Goal: Transaction & Acquisition: Purchase product/service

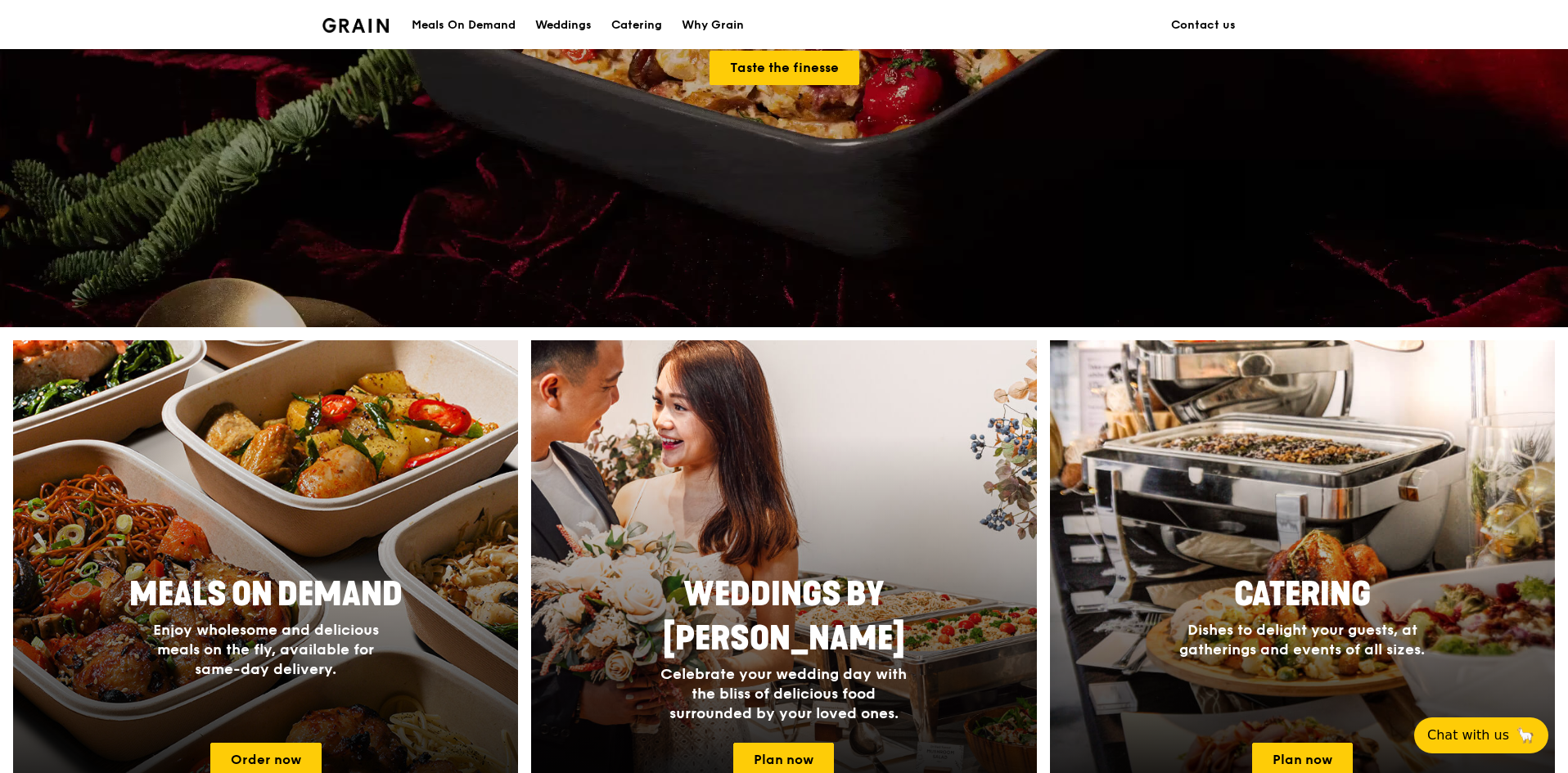
scroll to position [409, 0]
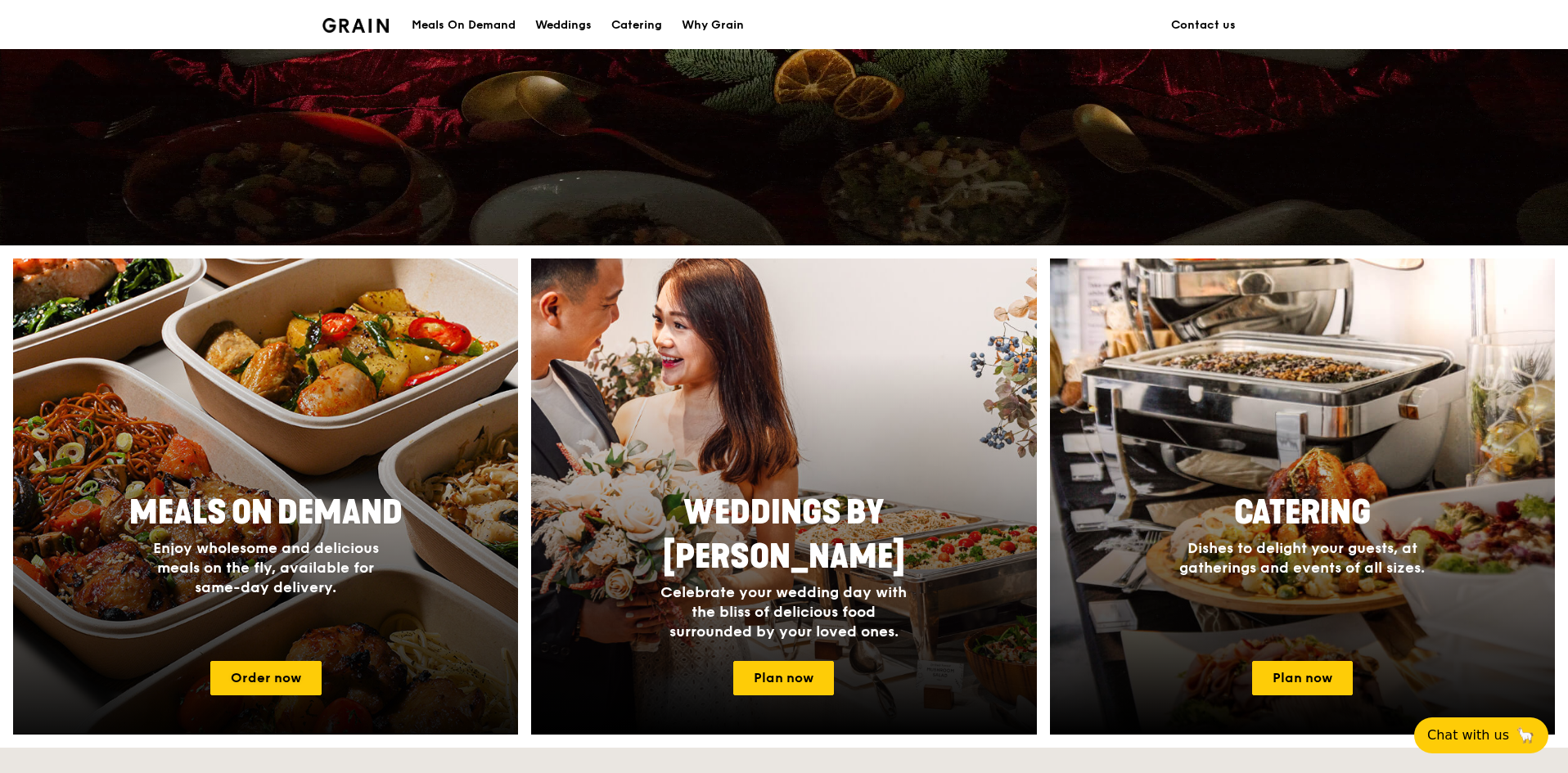
click at [305, 589] on span "Enjoy wholesome and delicious meals on the fly, available for same-day delivery." at bounding box center [266, 568] width 226 height 57
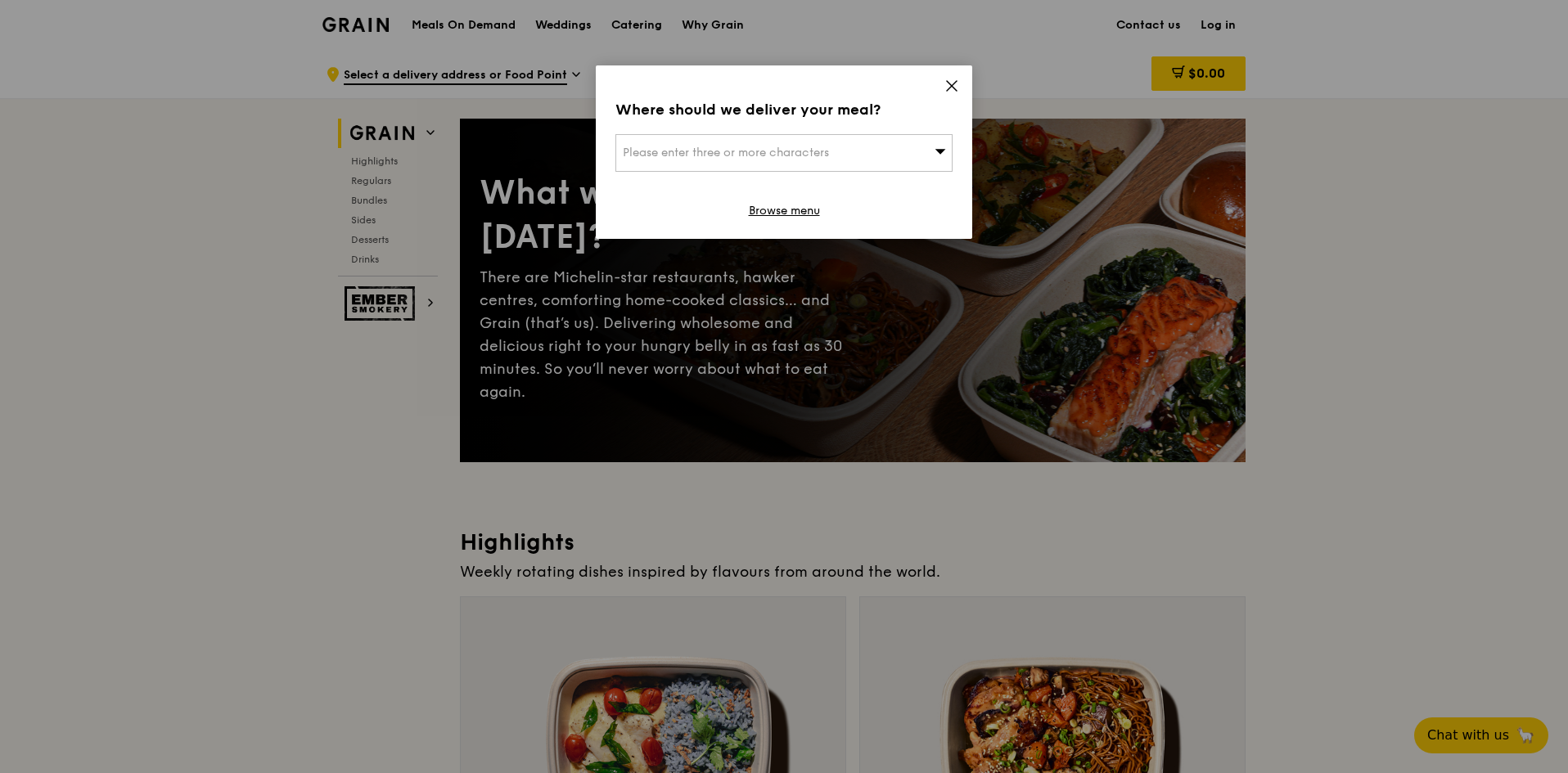
click at [765, 153] on span "Please enter three or more characters" at bounding box center [726, 152] width 207 height 14
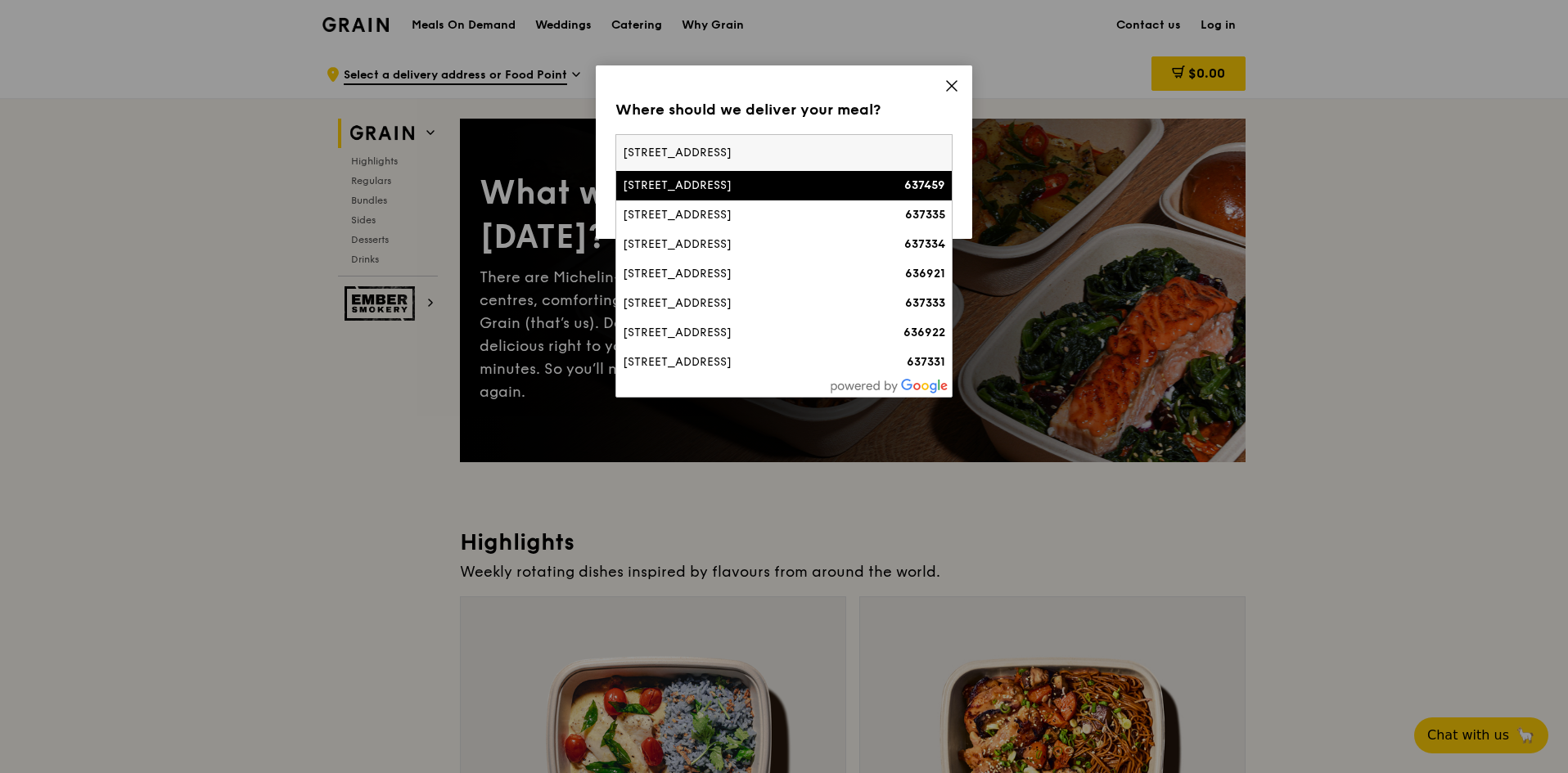
type input "62 nanyang drive"
click at [680, 188] on div "62 Nanyang Drive" at bounding box center [744, 185] width 243 height 17
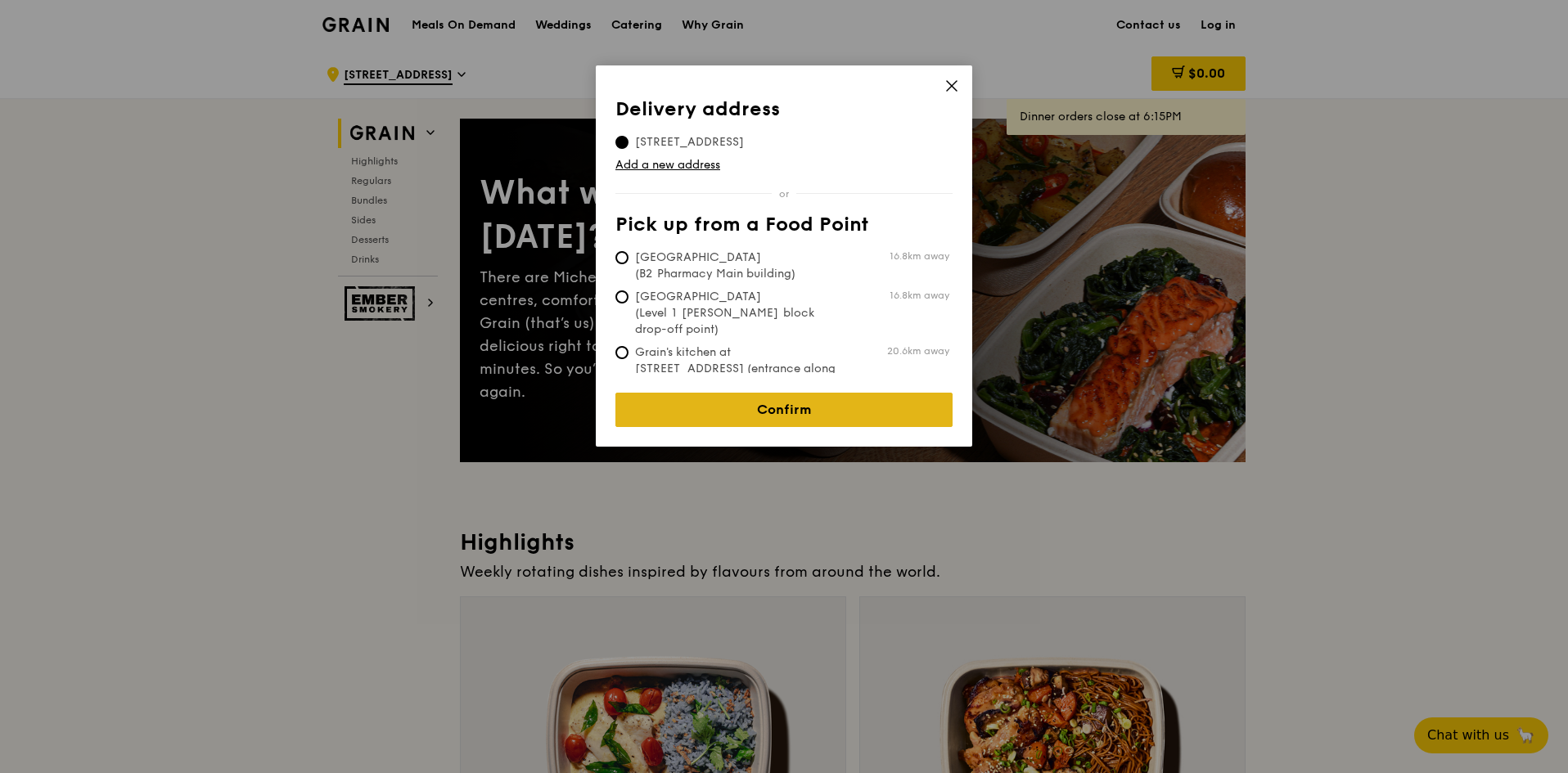
click at [727, 406] on link "Confirm" at bounding box center [784, 410] width 337 height 34
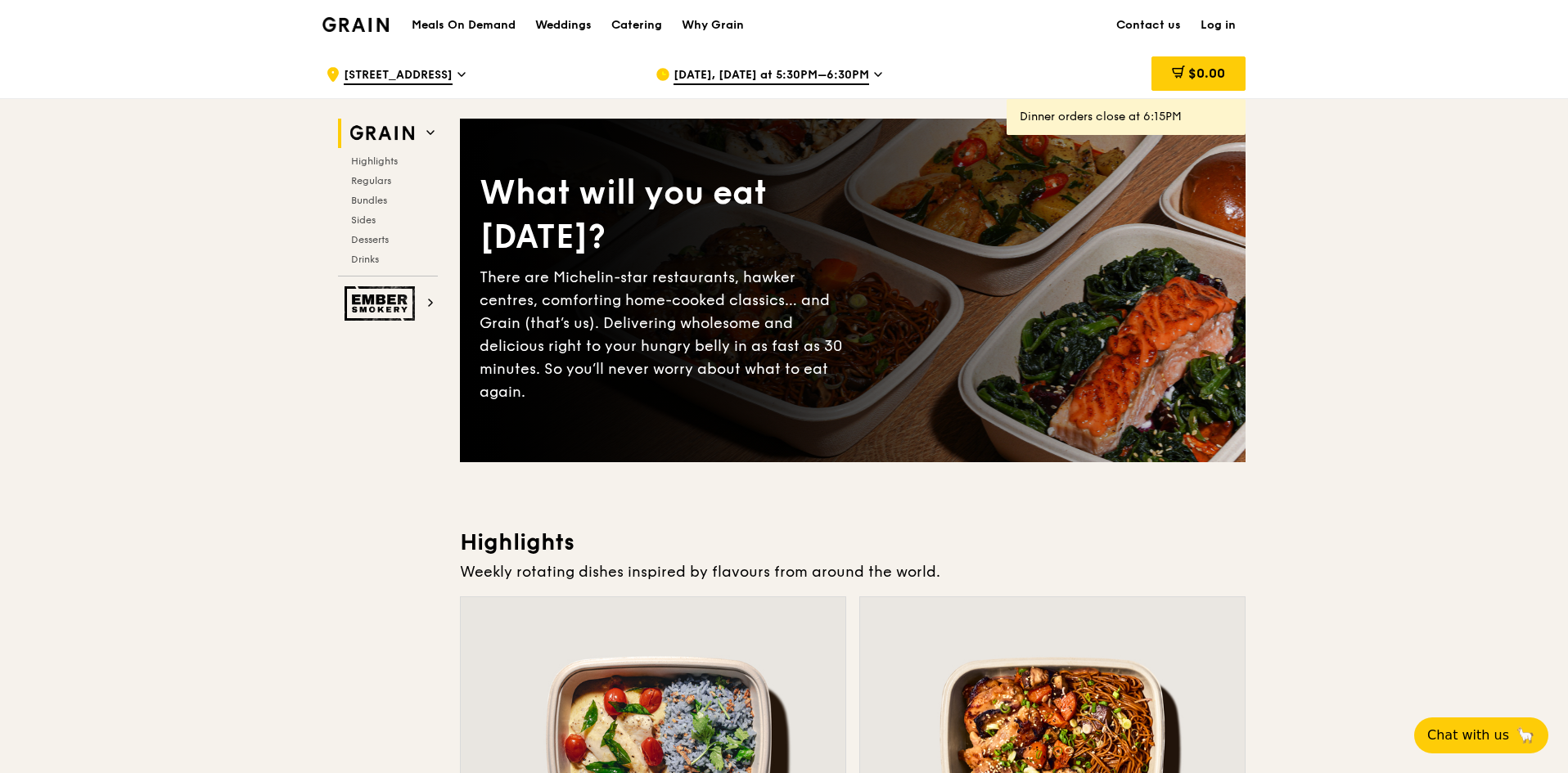
click at [432, 70] on span "62 Nanyang Drive" at bounding box center [399, 77] width 109 height 18
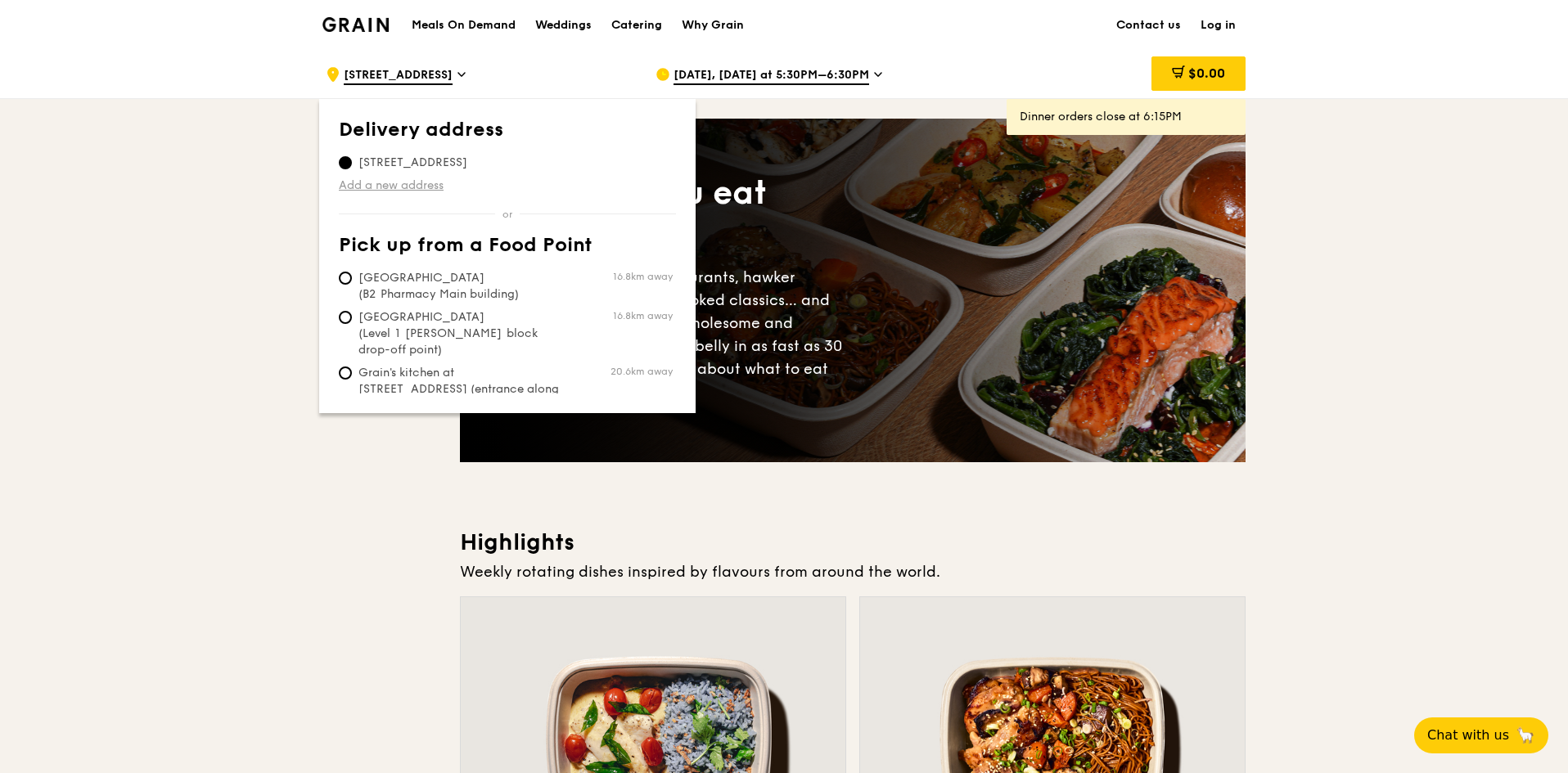
click at [410, 178] on link "Add a new address" at bounding box center [507, 185] width 337 height 17
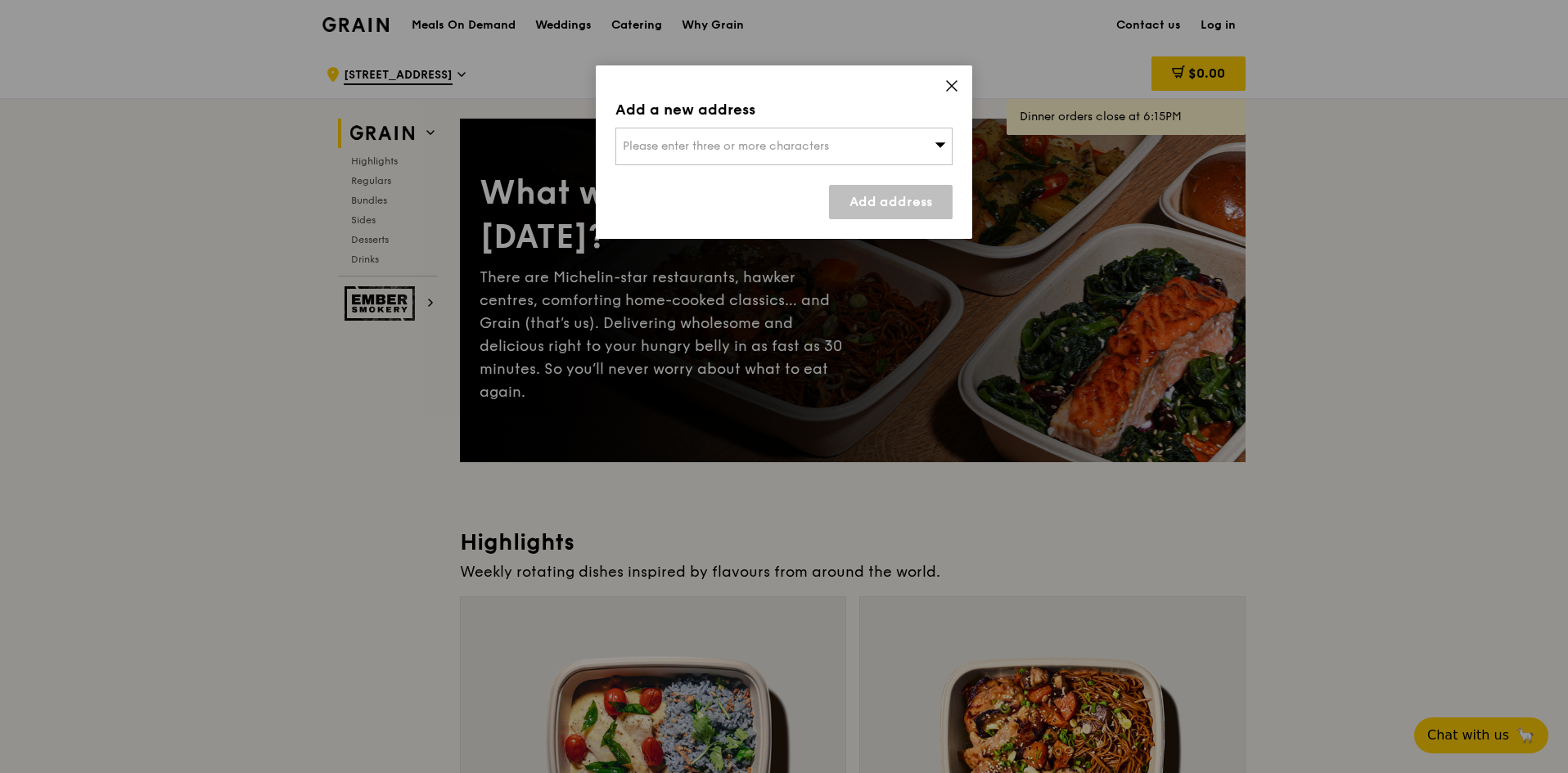
click at [676, 143] on span "Please enter three or more characters" at bounding box center [726, 146] width 207 height 14
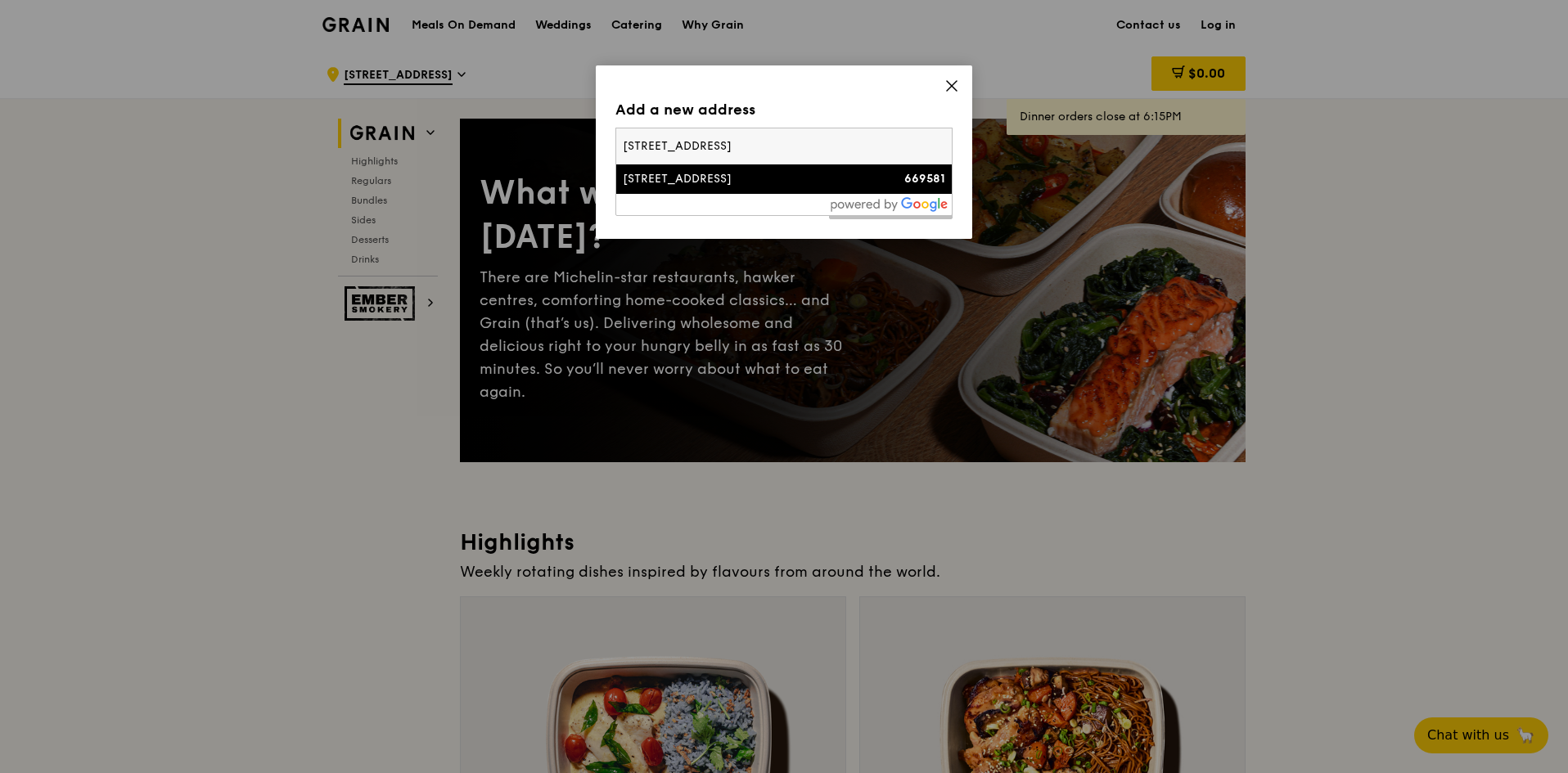
type input "82 hillview avenue"
click at [690, 177] on div "82 Hillview Avenue" at bounding box center [744, 179] width 243 height 17
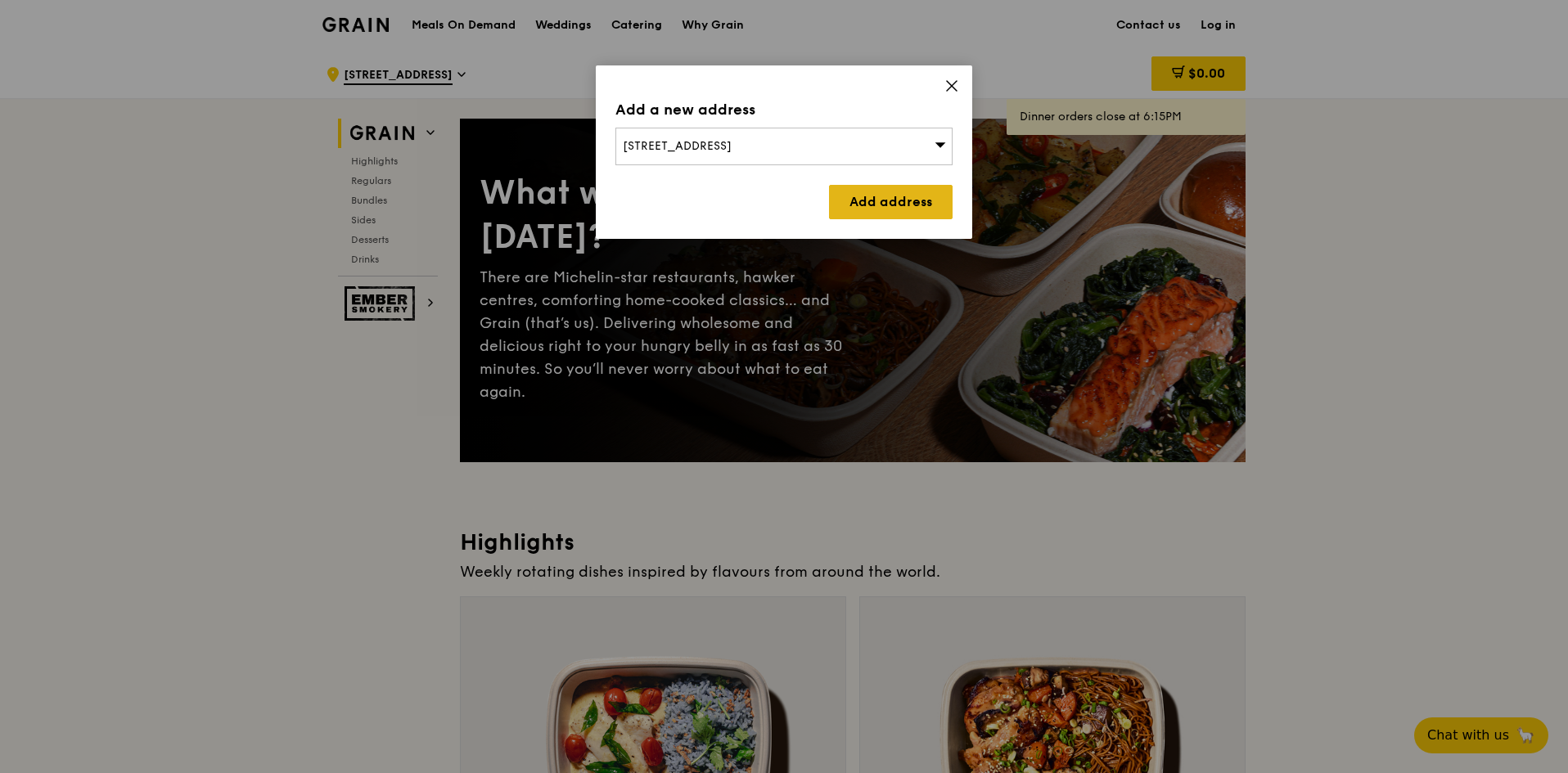
click at [880, 214] on link "Add address" at bounding box center [892, 201] width 124 height 34
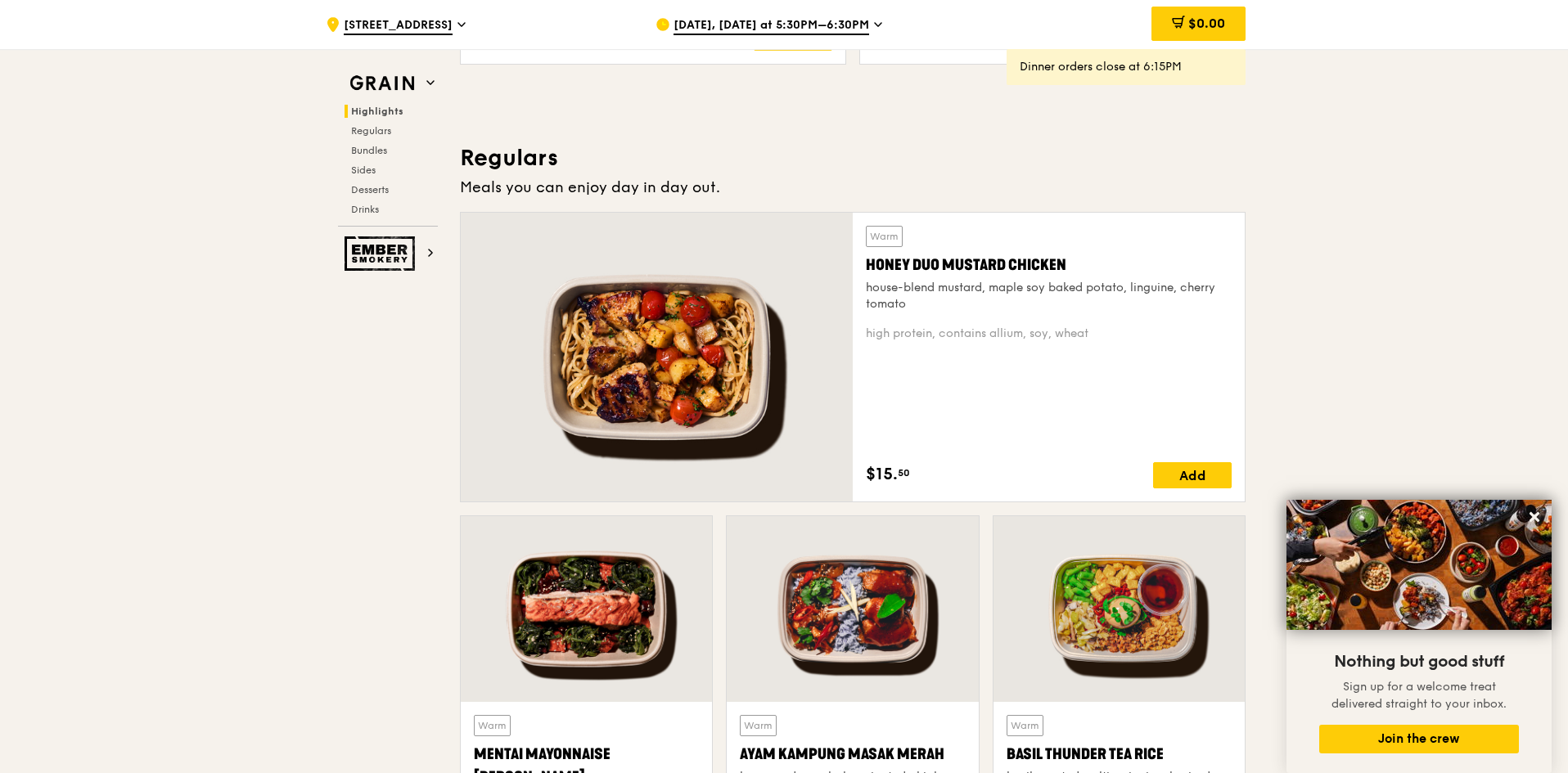
scroll to position [491, 0]
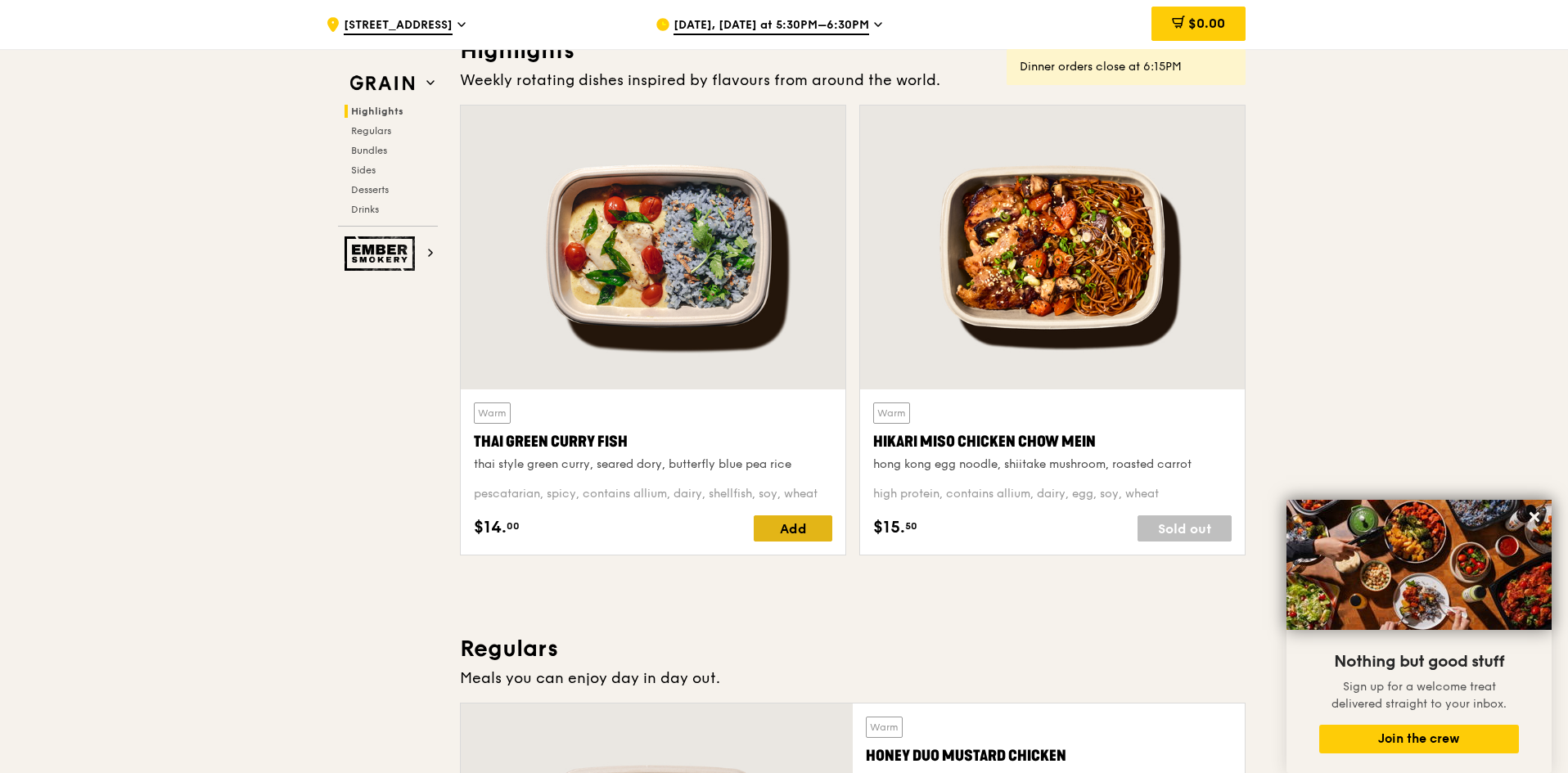
click at [782, 540] on div "Add" at bounding box center [793, 529] width 78 height 26
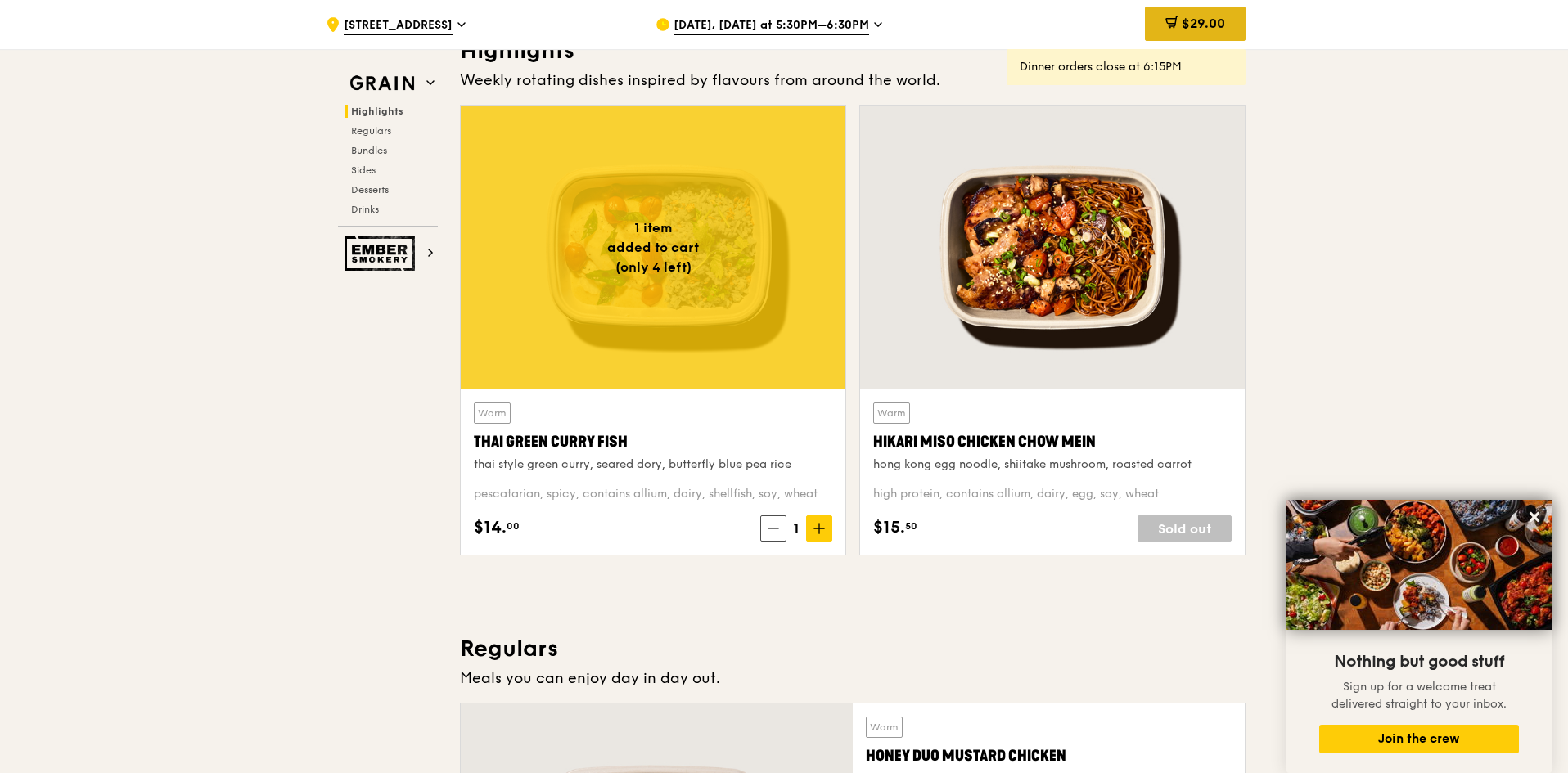
click at [1203, 22] on span "$29.00" at bounding box center [1203, 23] width 43 height 16
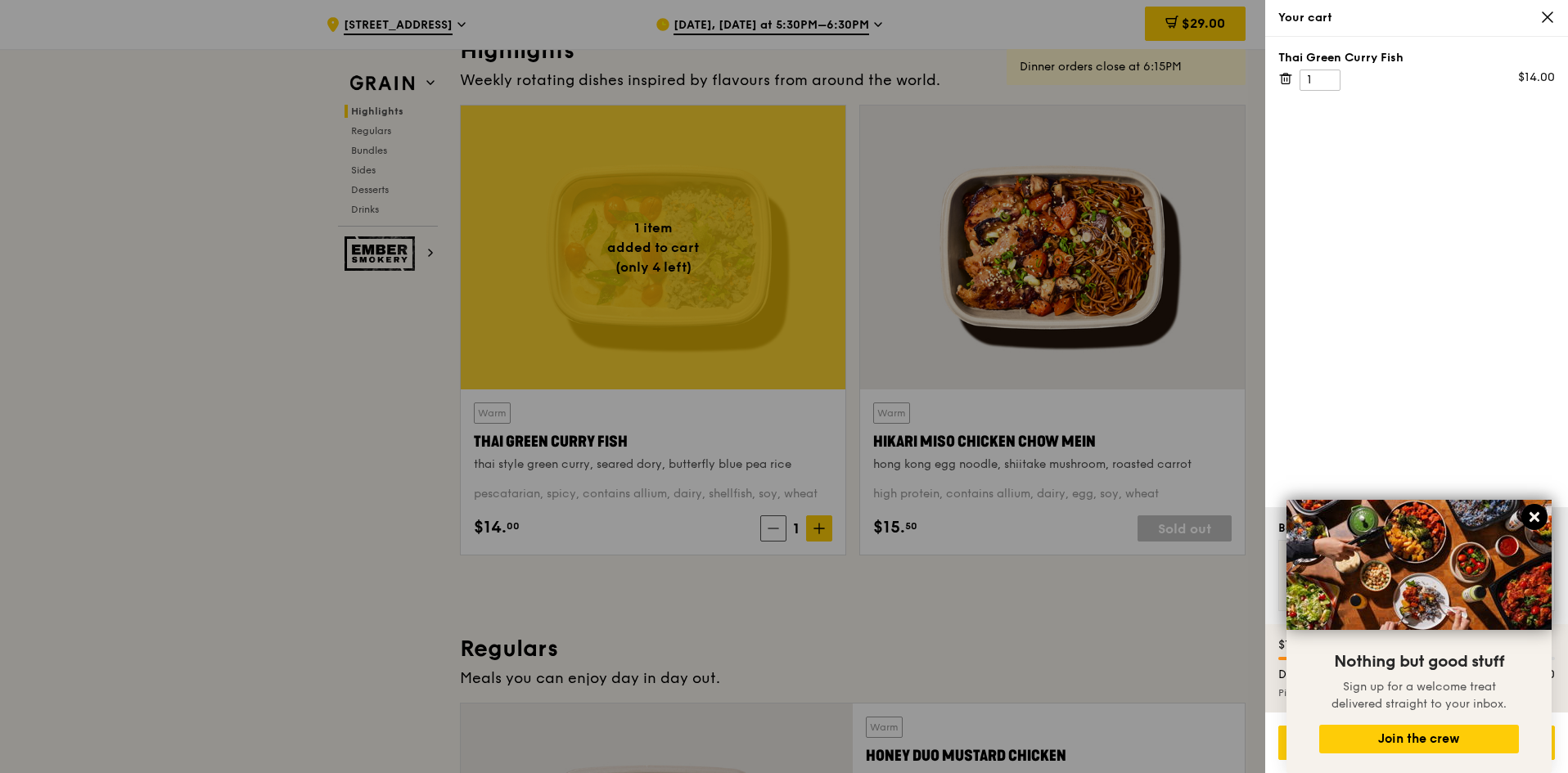
click at [1538, 510] on icon at bounding box center [1535, 517] width 15 height 15
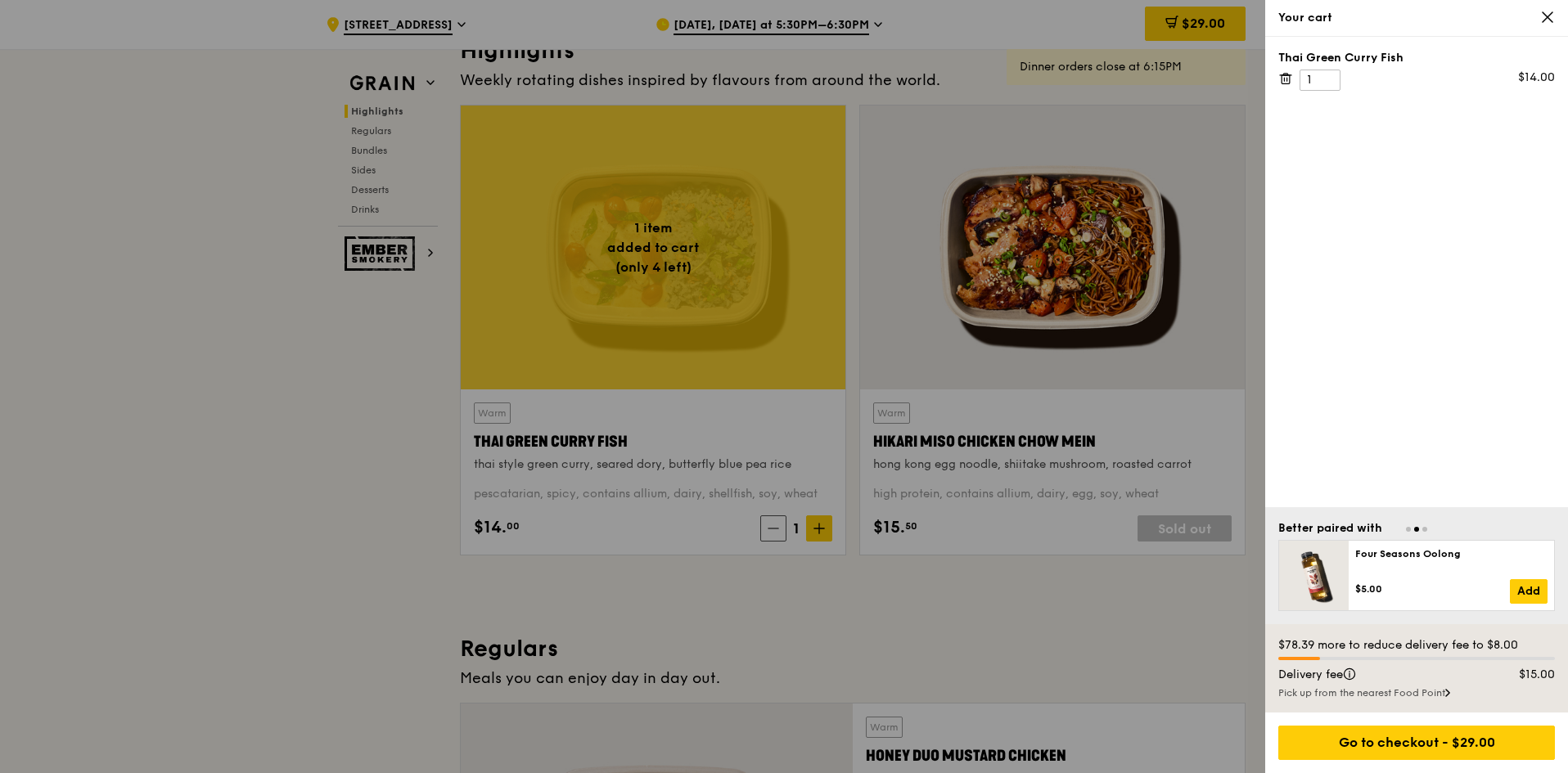
click at [1285, 69] on span at bounding box center [1286, 77] width 15 height 16
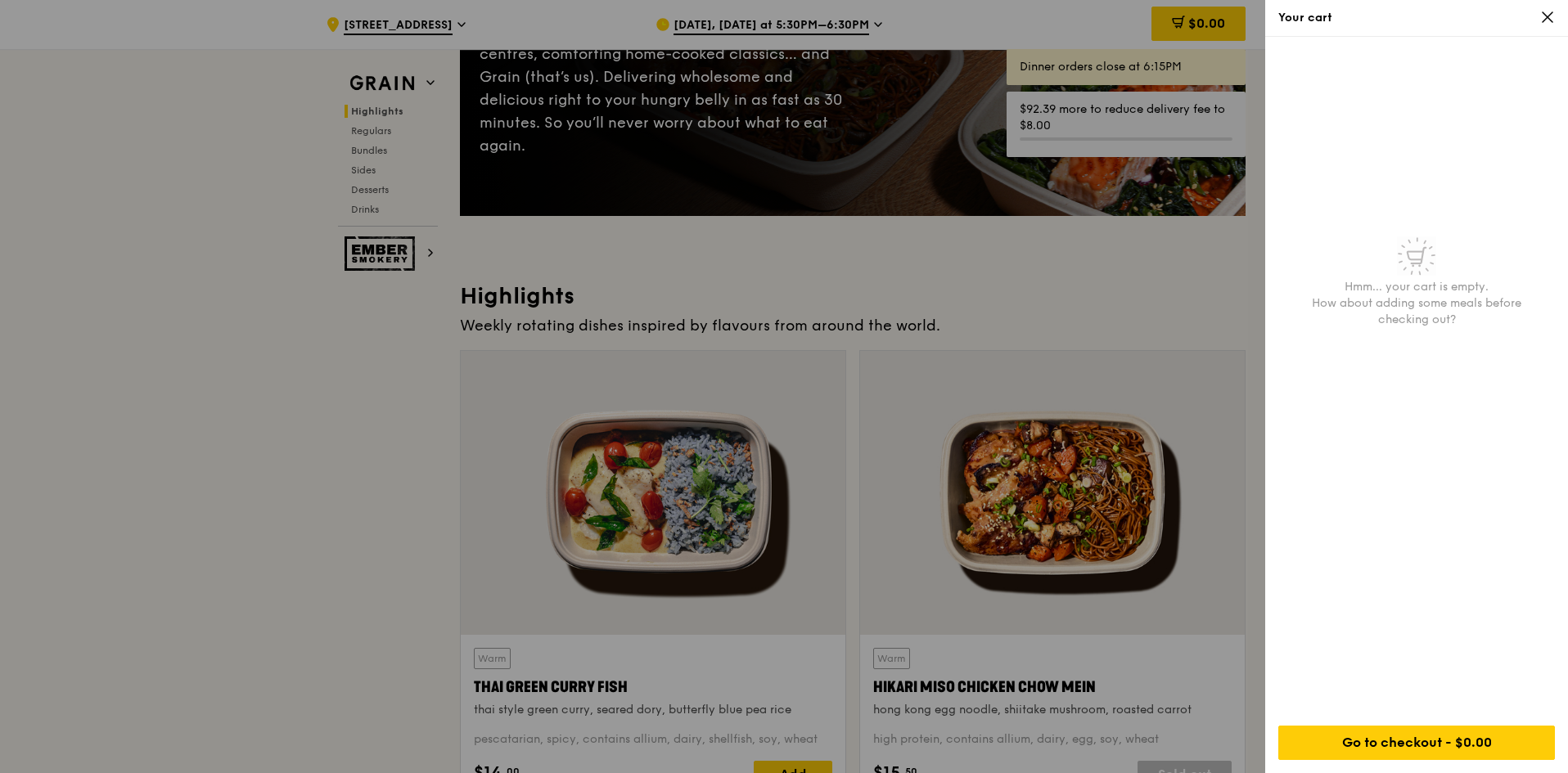
scroll to position [0, 0]
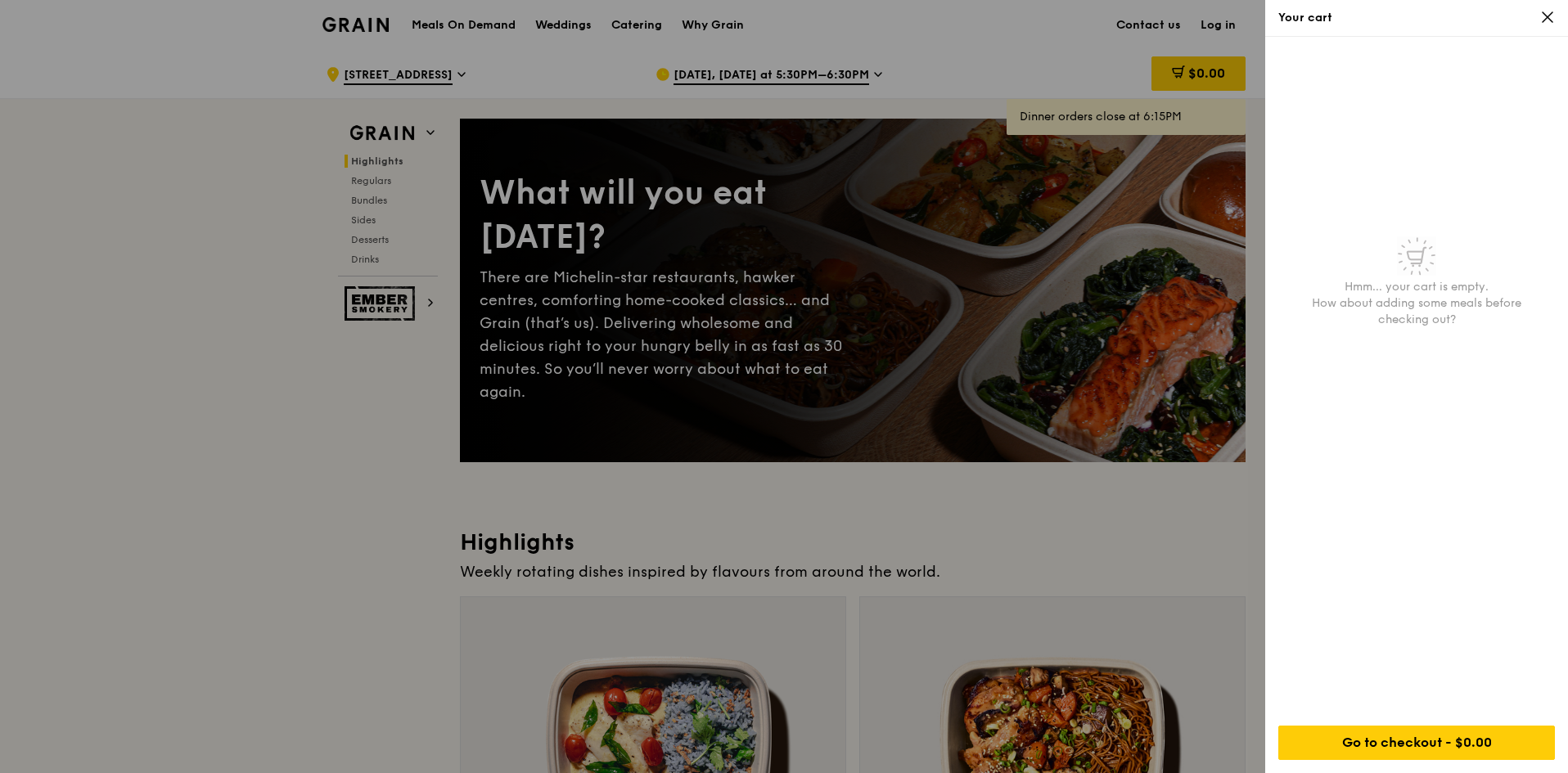
click at [638, 20] on div at bounding box center [784, 386] width 1568 height 773
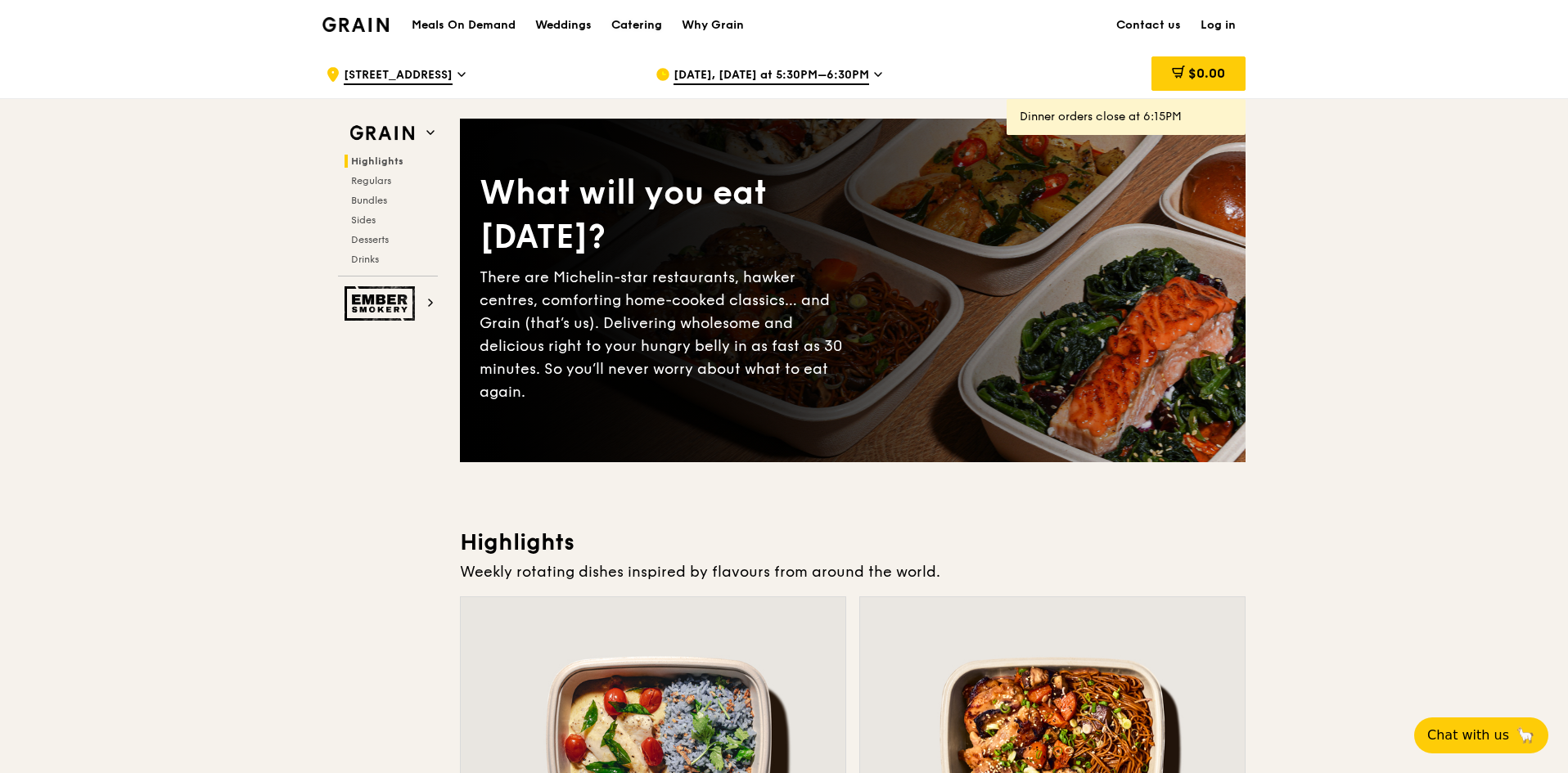
click at [638, 20] on div "Catering" at bounding box center [637, 25] width 51 height 49
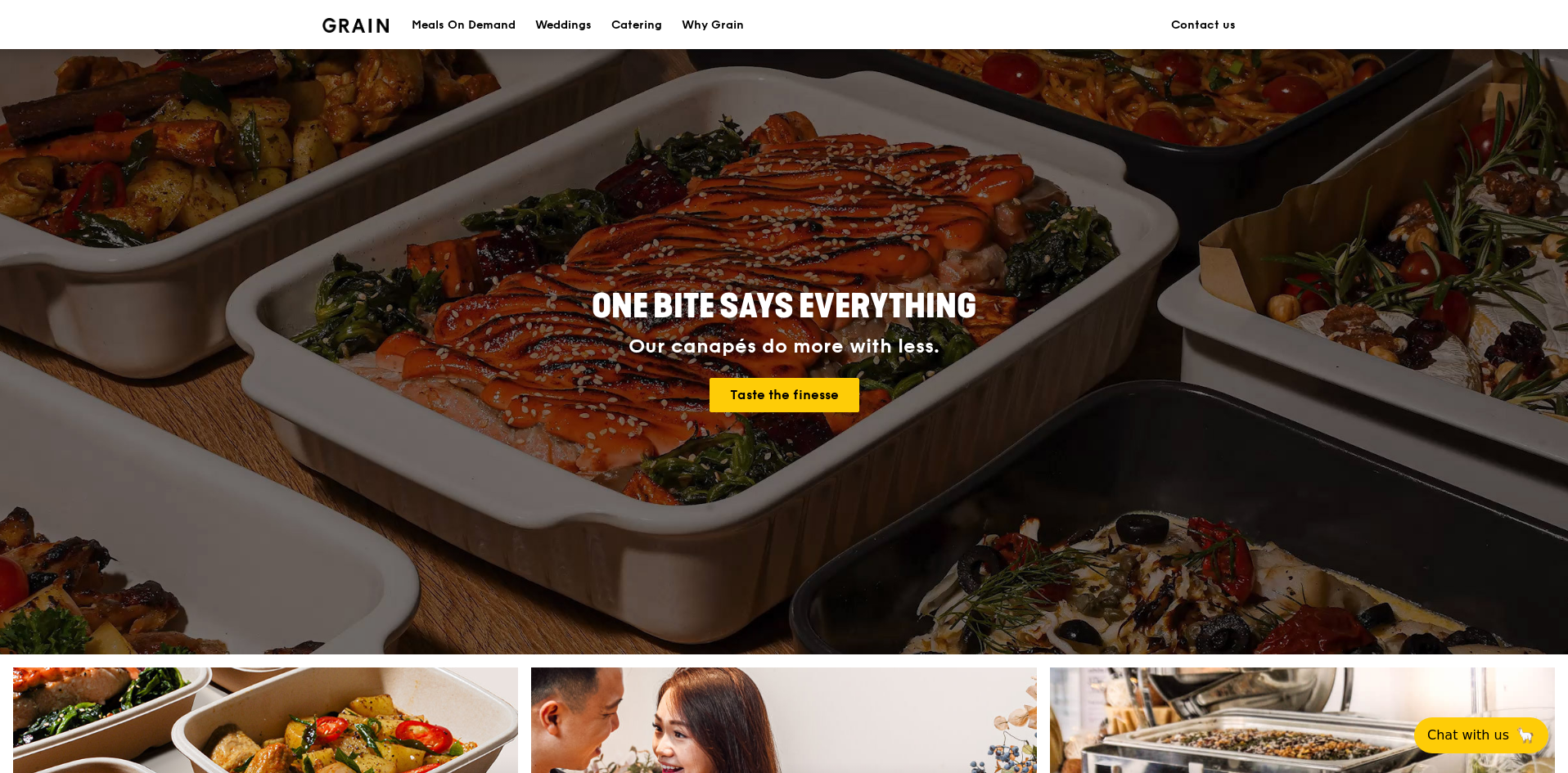
scroll to position [409, 0]
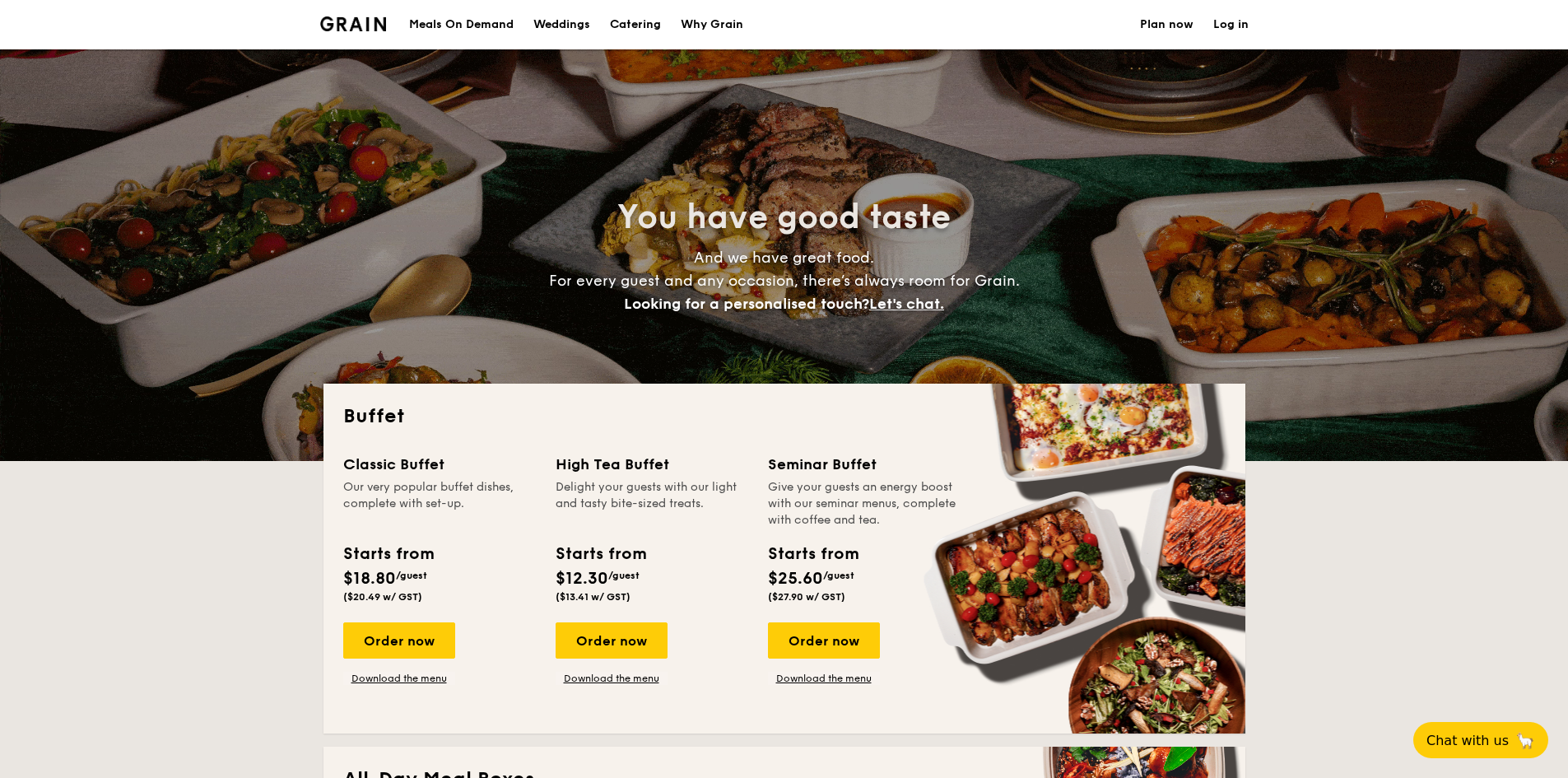
select select
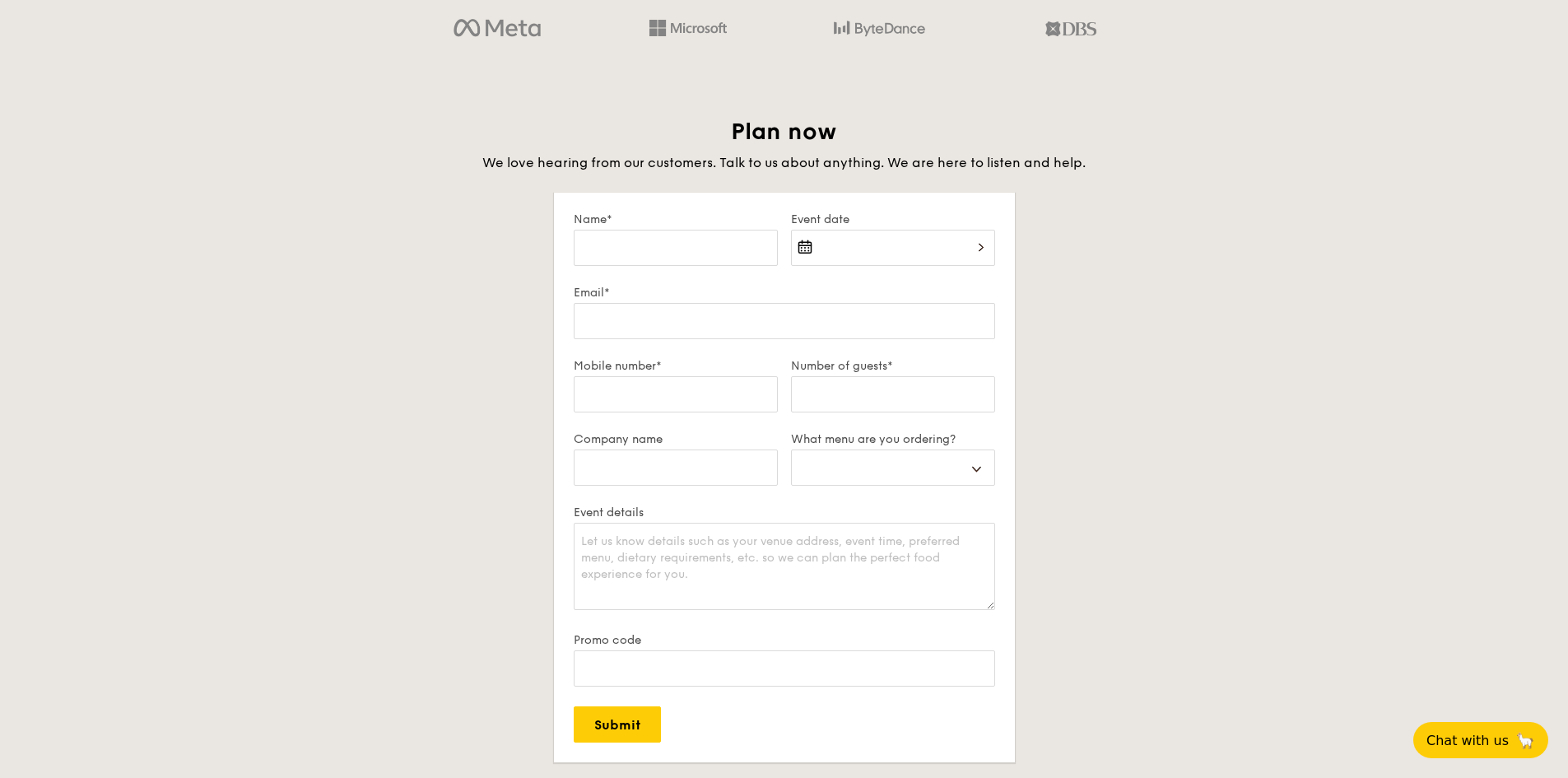
scroll to position [2964, 0]
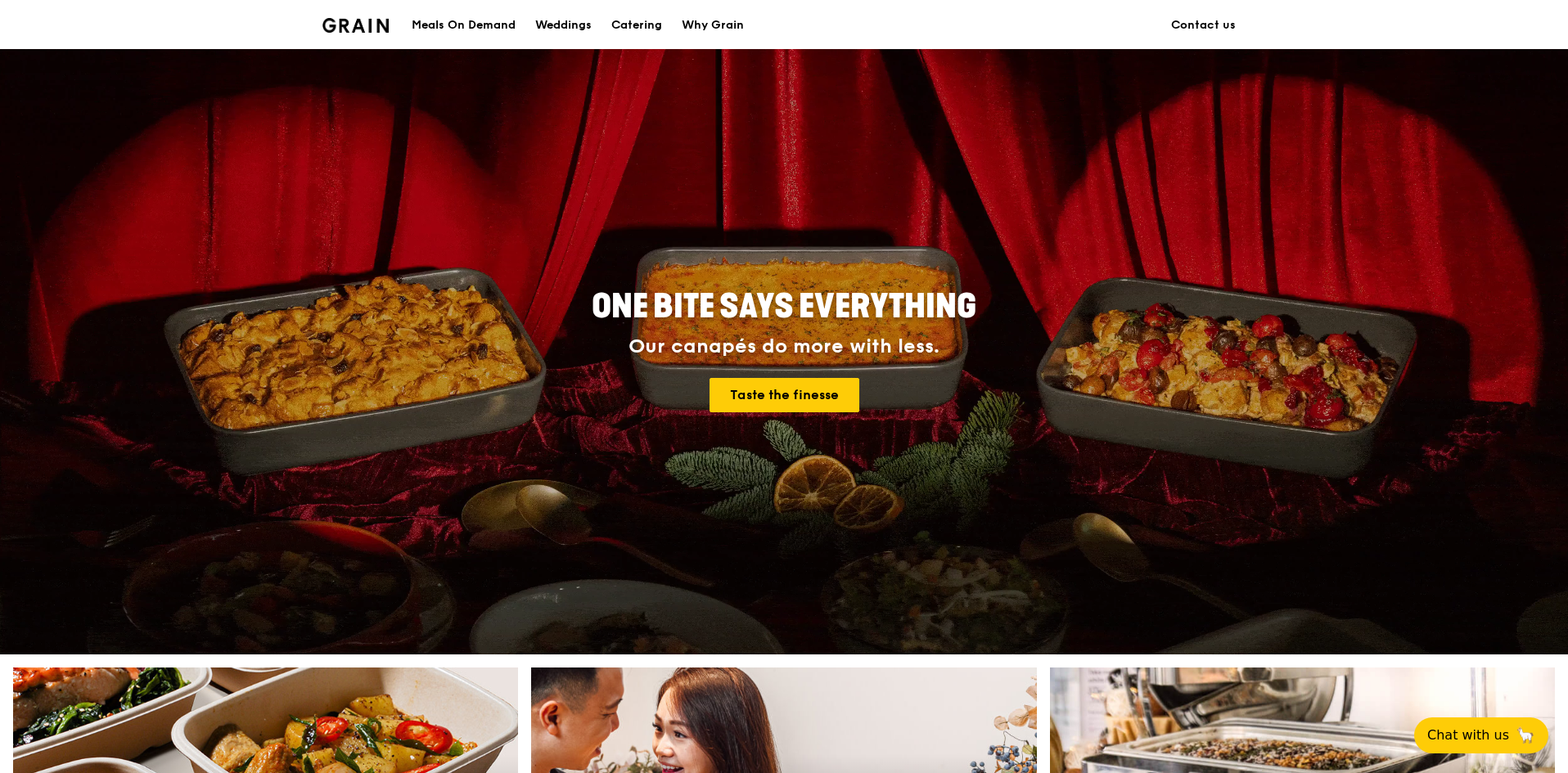
scroll to position [82, 0]
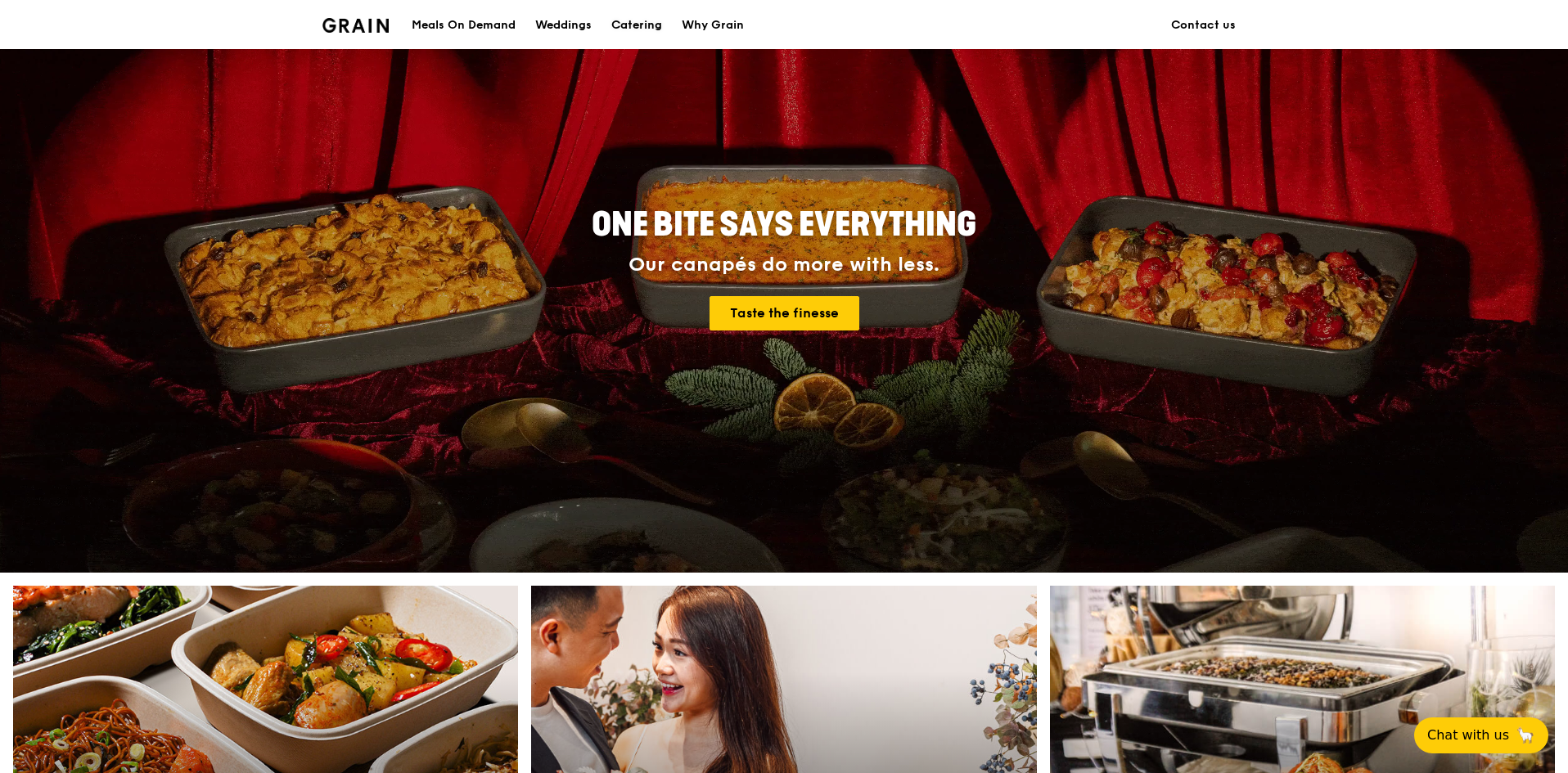
click at [640, 20] on div "Catering" at bounding box center [637, 25] width 51 height 49
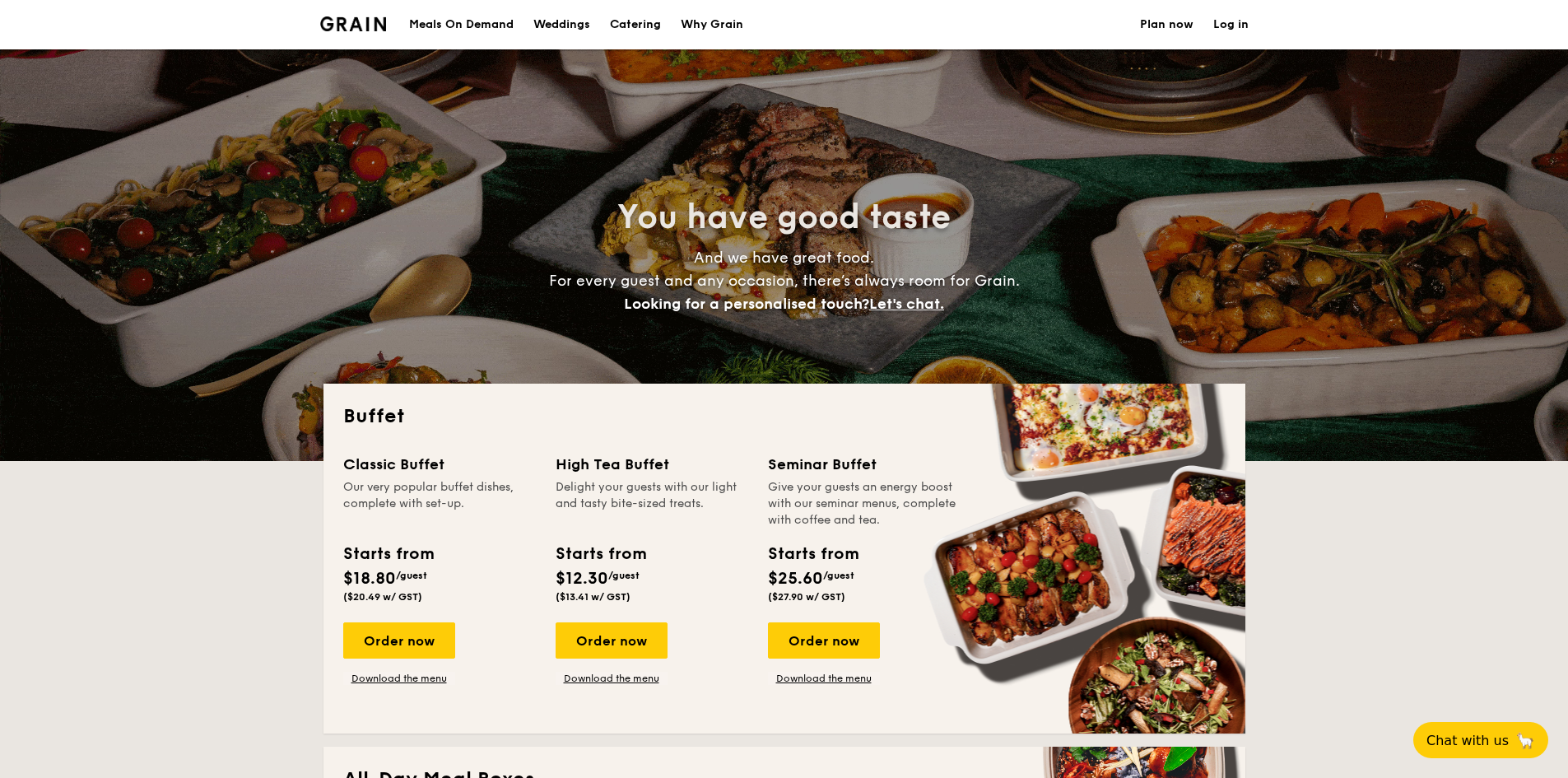
select select
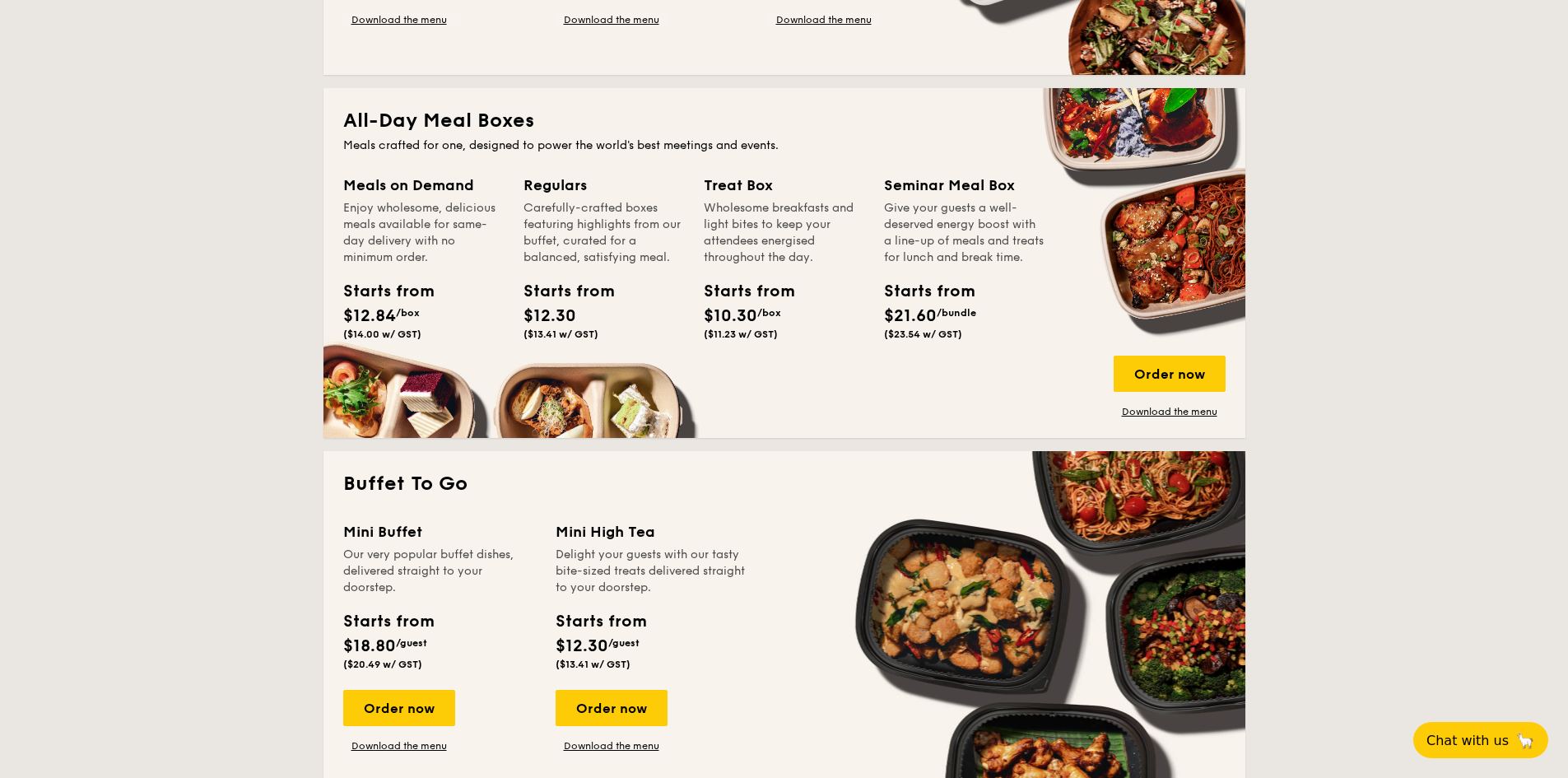
scroll to position [577, 0]
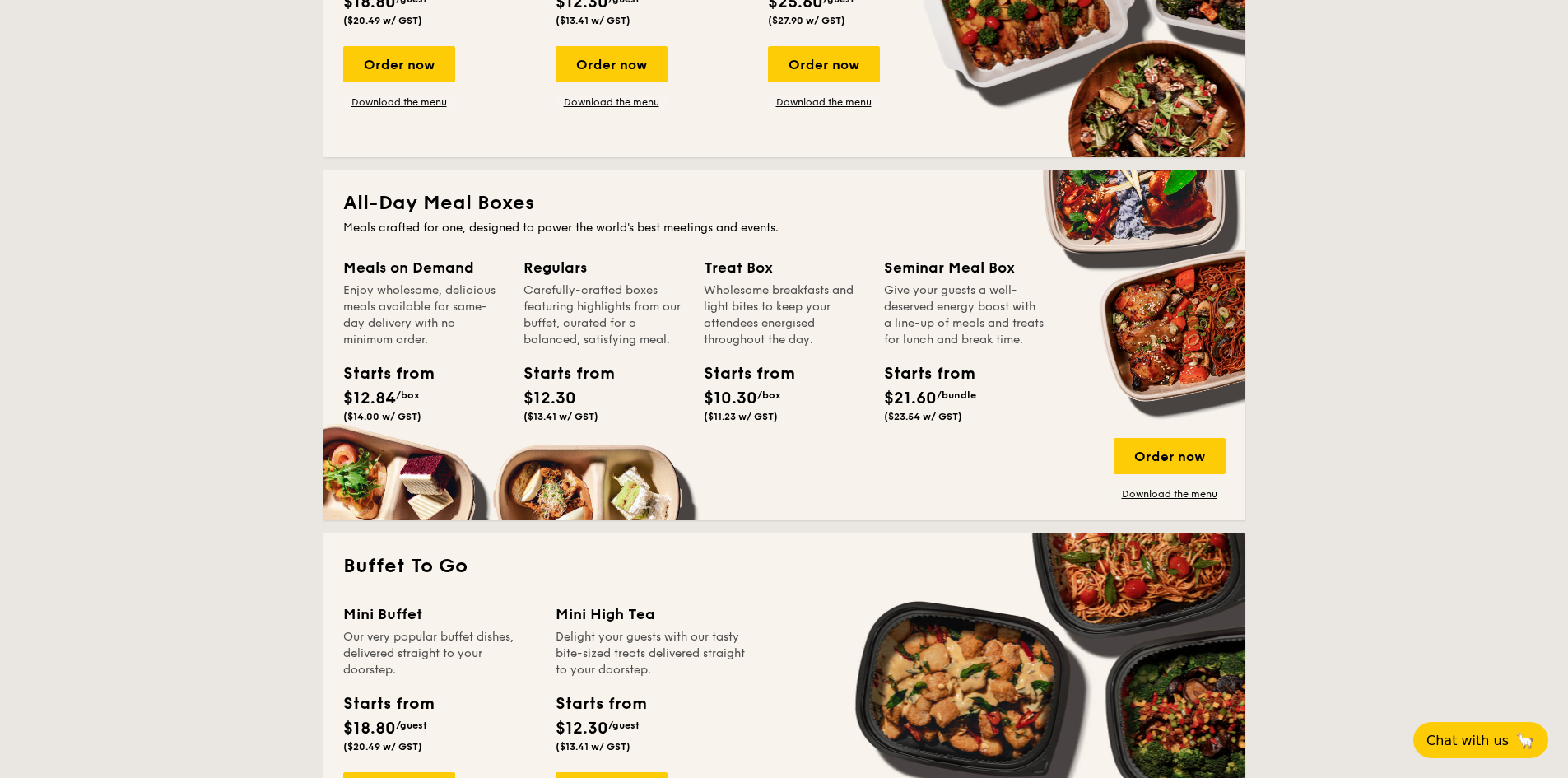
click at [378, 459] on div "Meals on Demand Enjoy wholesome, delicious meals available for same-day deliver…" at bounding box center [433, 362] width 180 height 213
click at [1151, 466] on div "Order now" at bounding box center [1169, 456] width 112 height 36
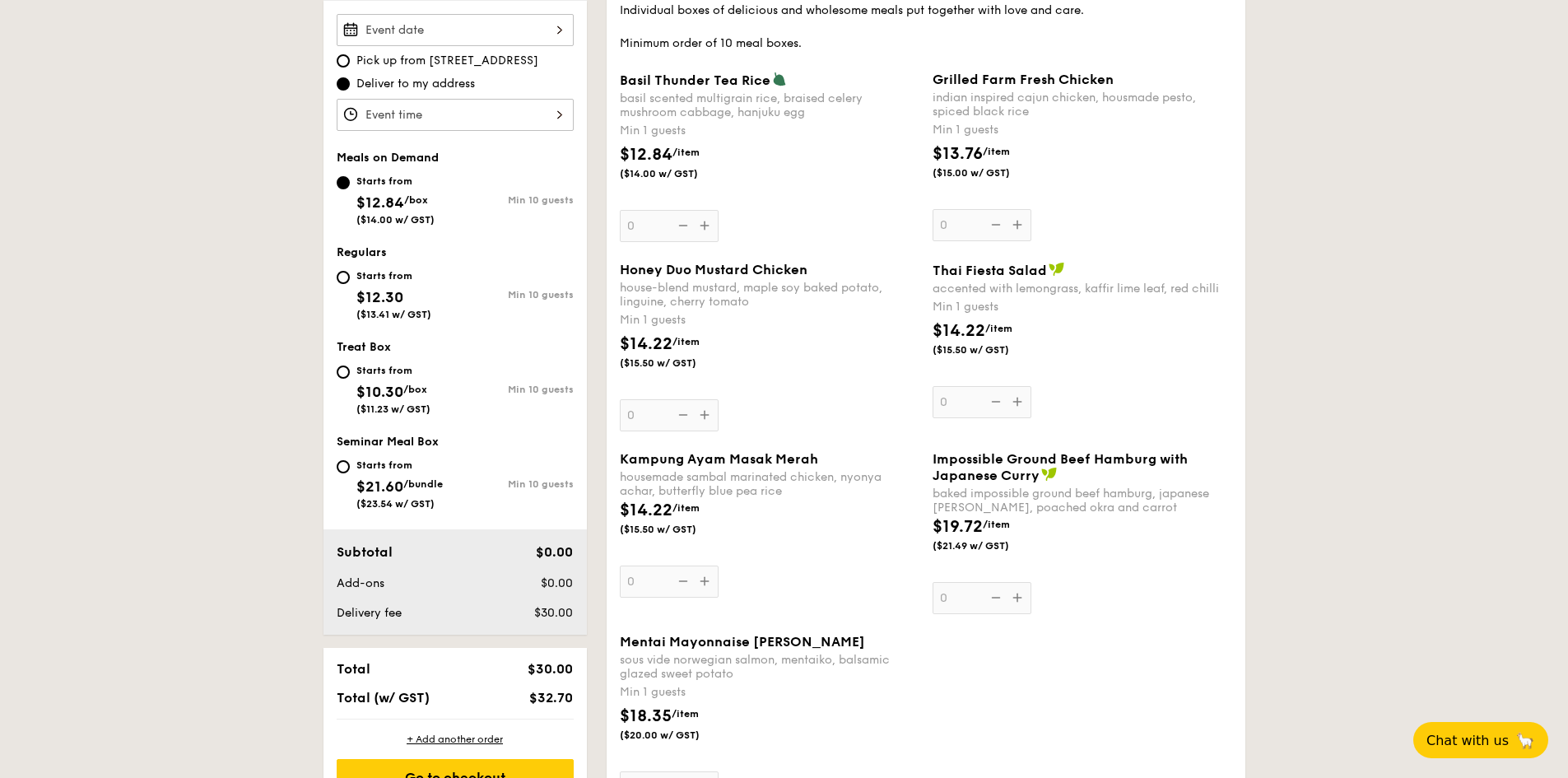
scroll to position [247, 0]
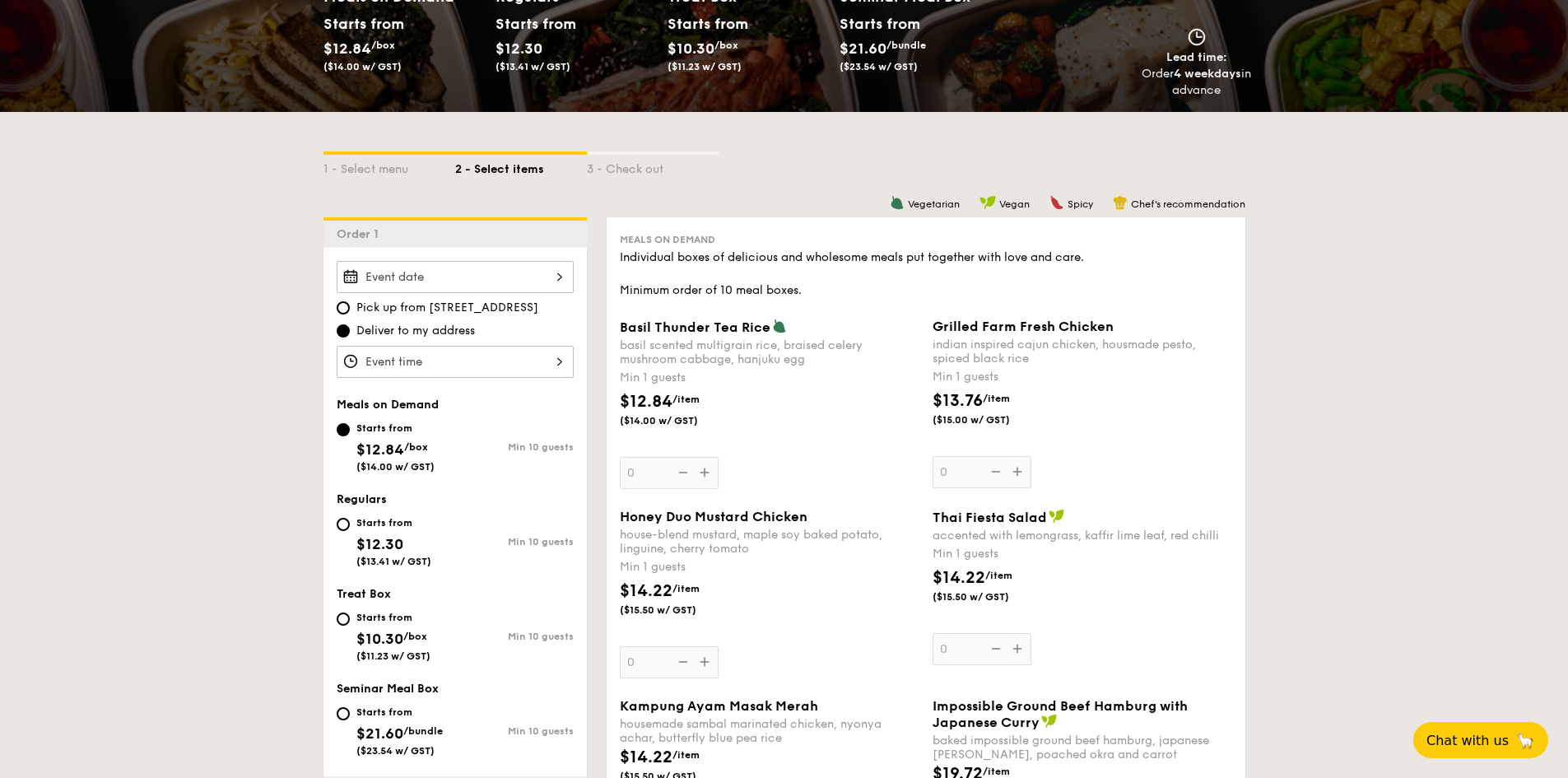
scroll to position [2014, 0]
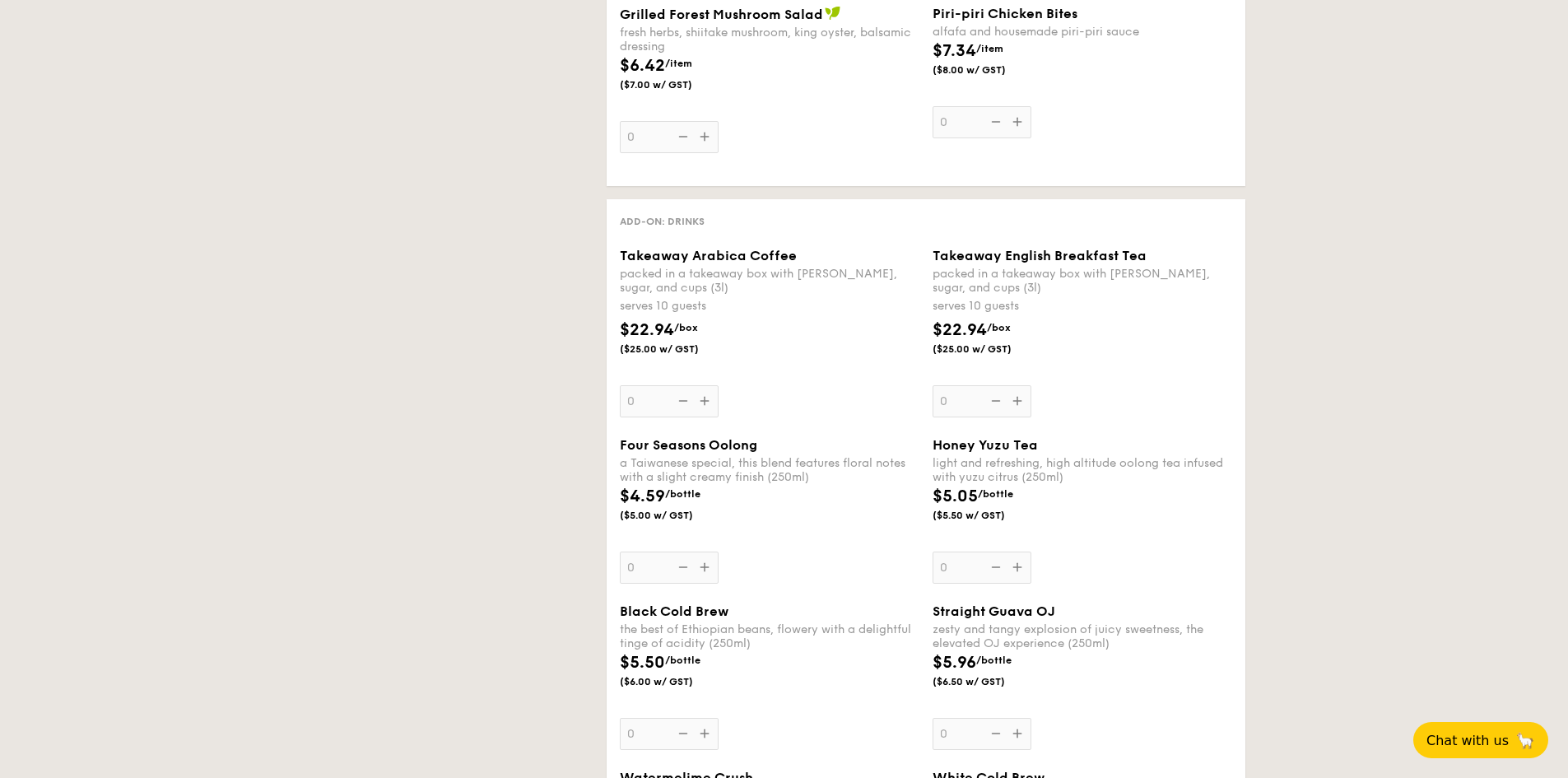
select select
